Goal: Task Accomplishment & Management: Use online tool/utility

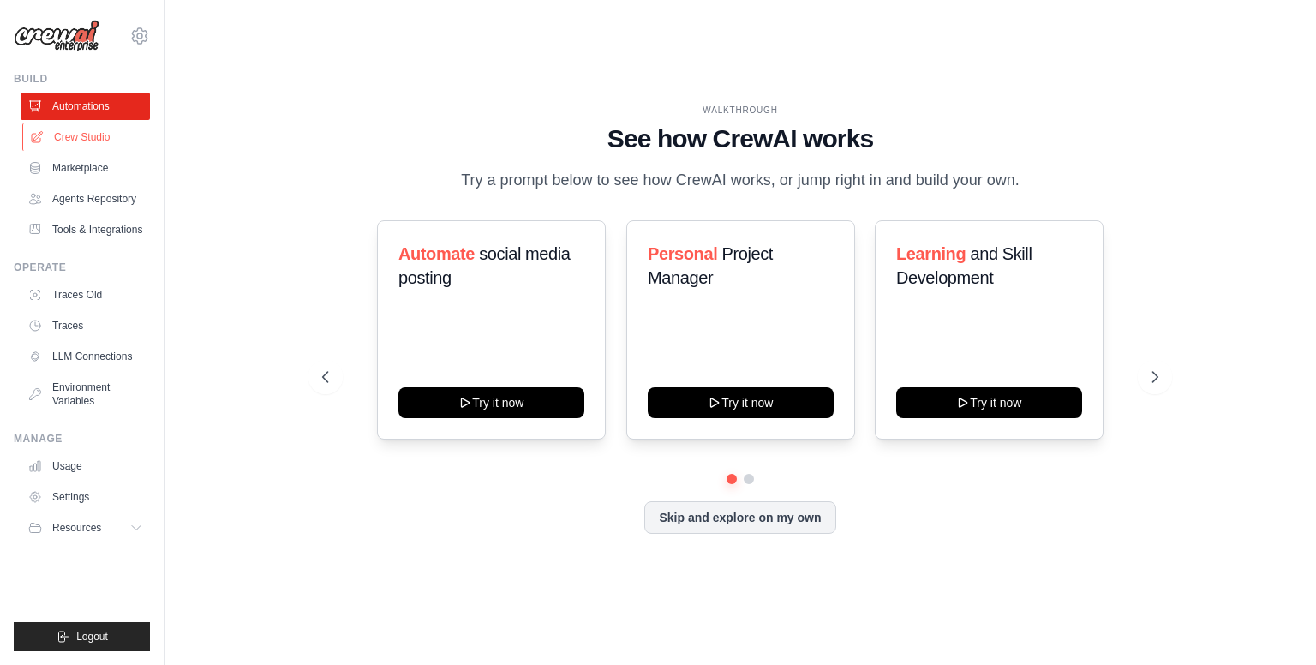
click at [88, 139] on link "Crew Studio" at bounding box center [86, 136] width 129 height 27
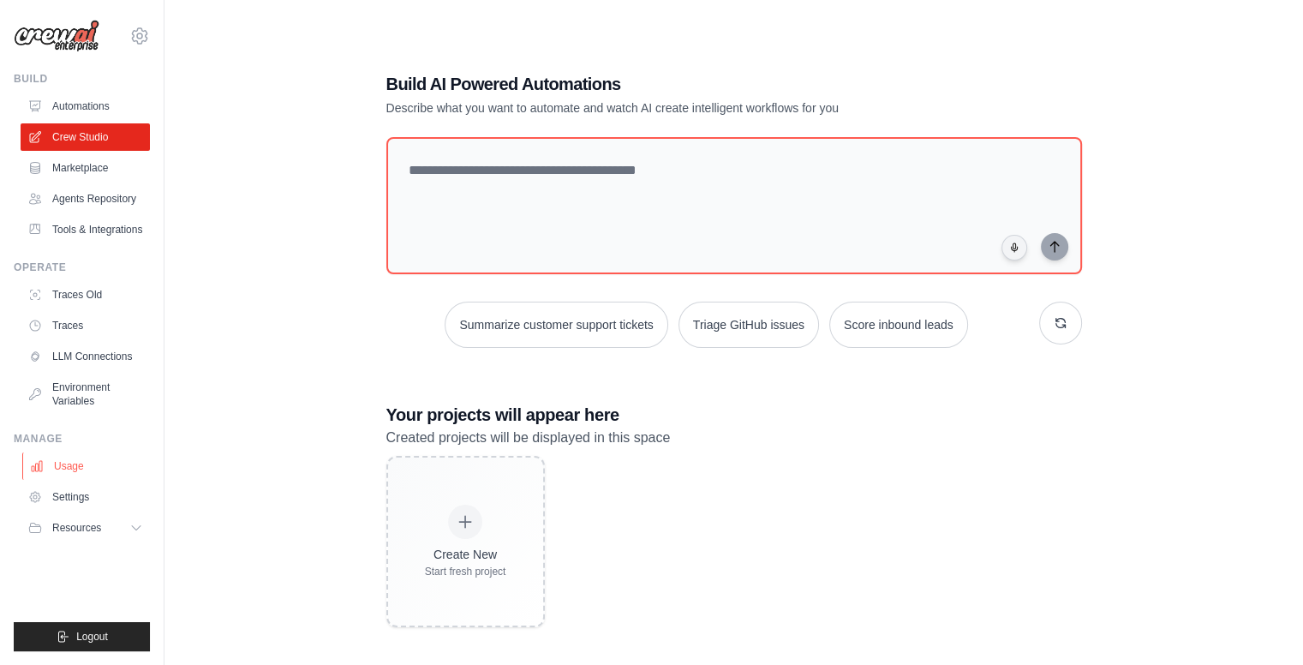
click at [100, 476] on link "Usage" at bounding box center [86, 465] width 129 height 27
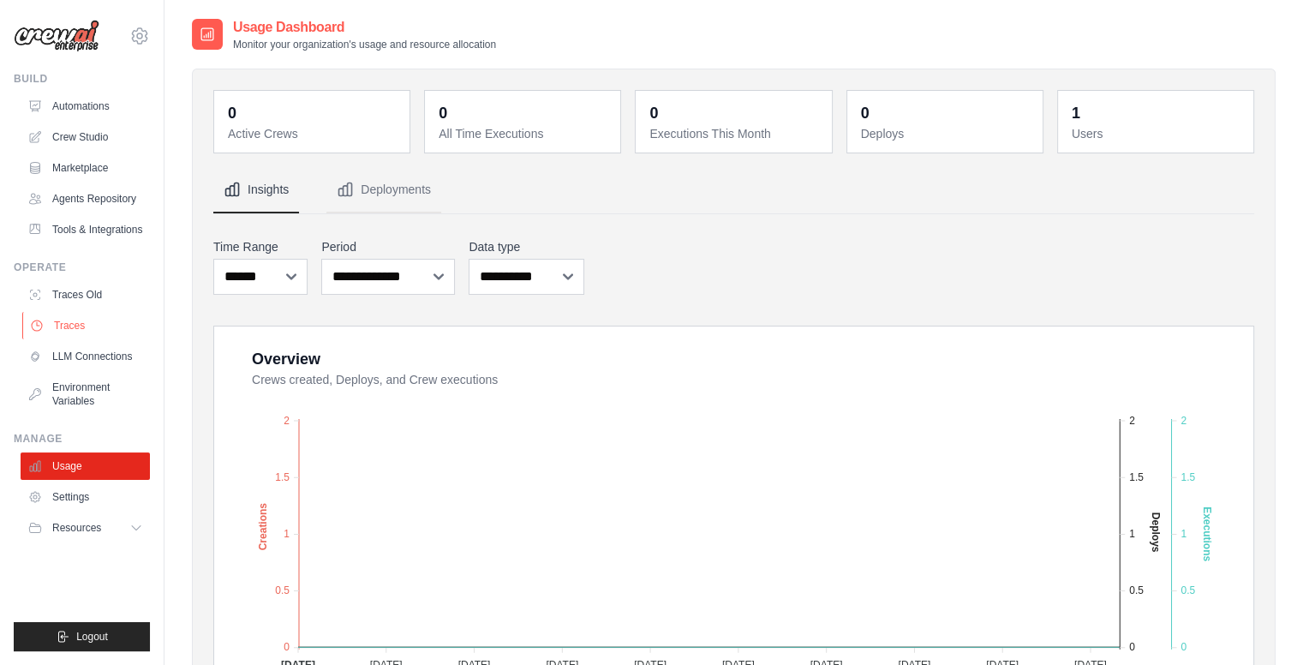
click at [87, 323] on link "Traces" at bounding box center [86, 325] width 129 height 27
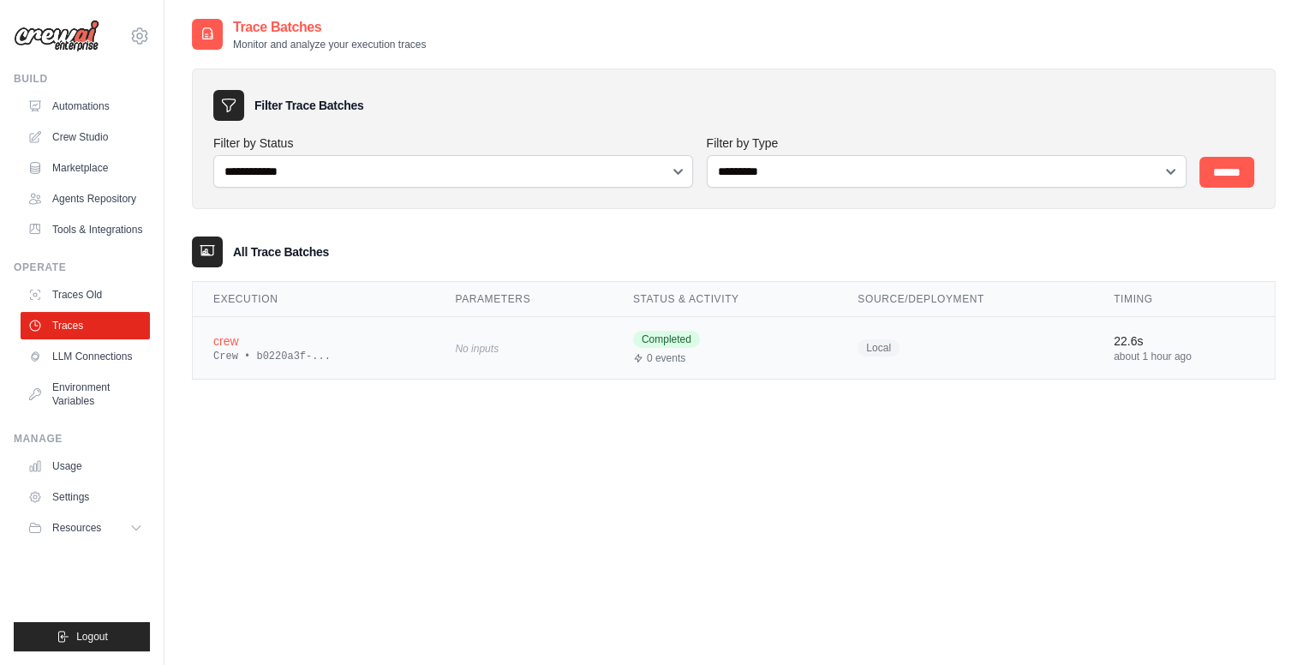
click at [301, 332] on div "crew" at bounding box center [313, 340] width 200 height 17
